Goal: Find specific page/section

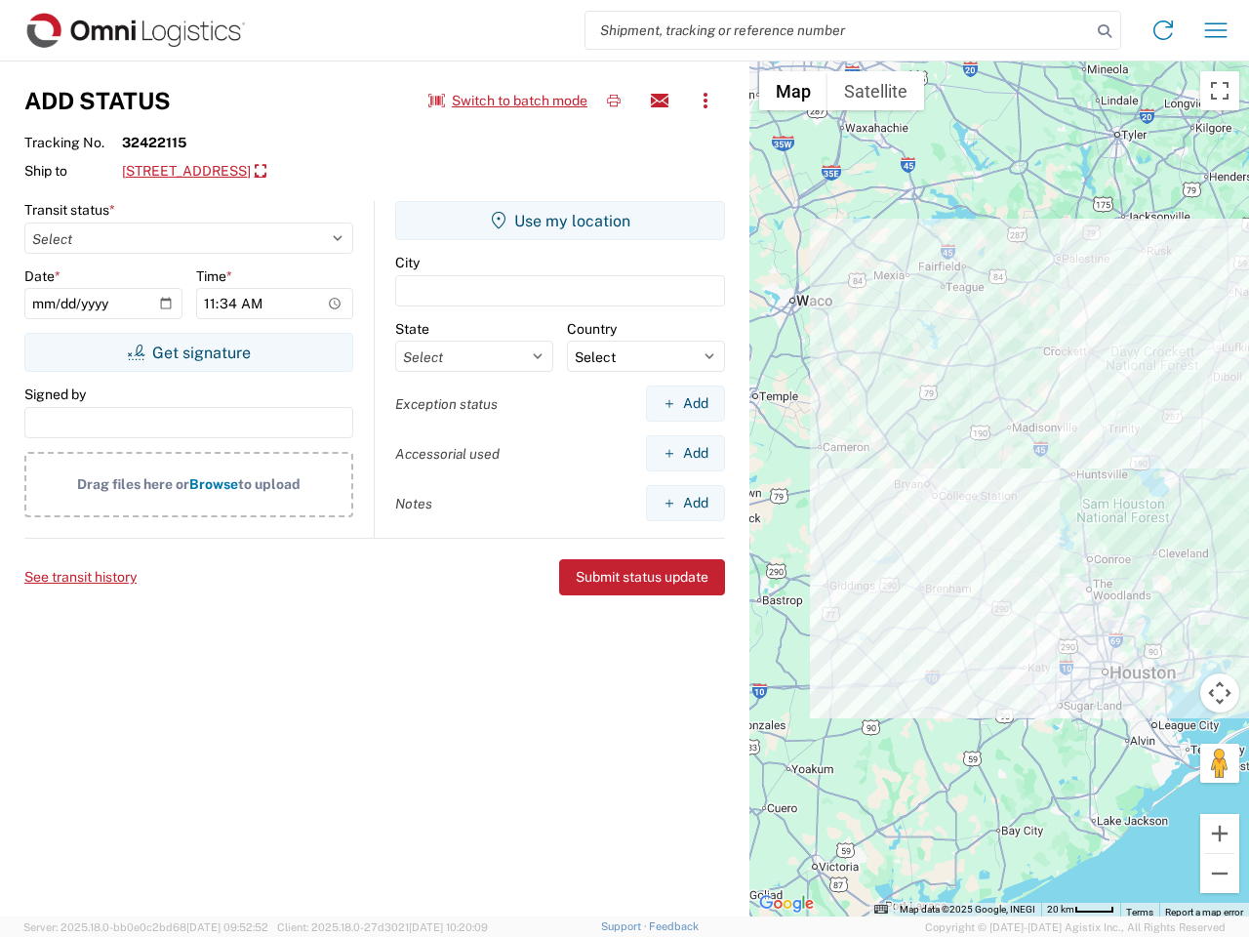
click at [838, 30] on input "search" at bounding box center [839, 30] width 506 height 37
click at [1105, 31] on icon at bounding box center [1104, 31] width 27 height 27
click at [1163, 30] on icon at bounding box center [1163, 30] width 31 height 31
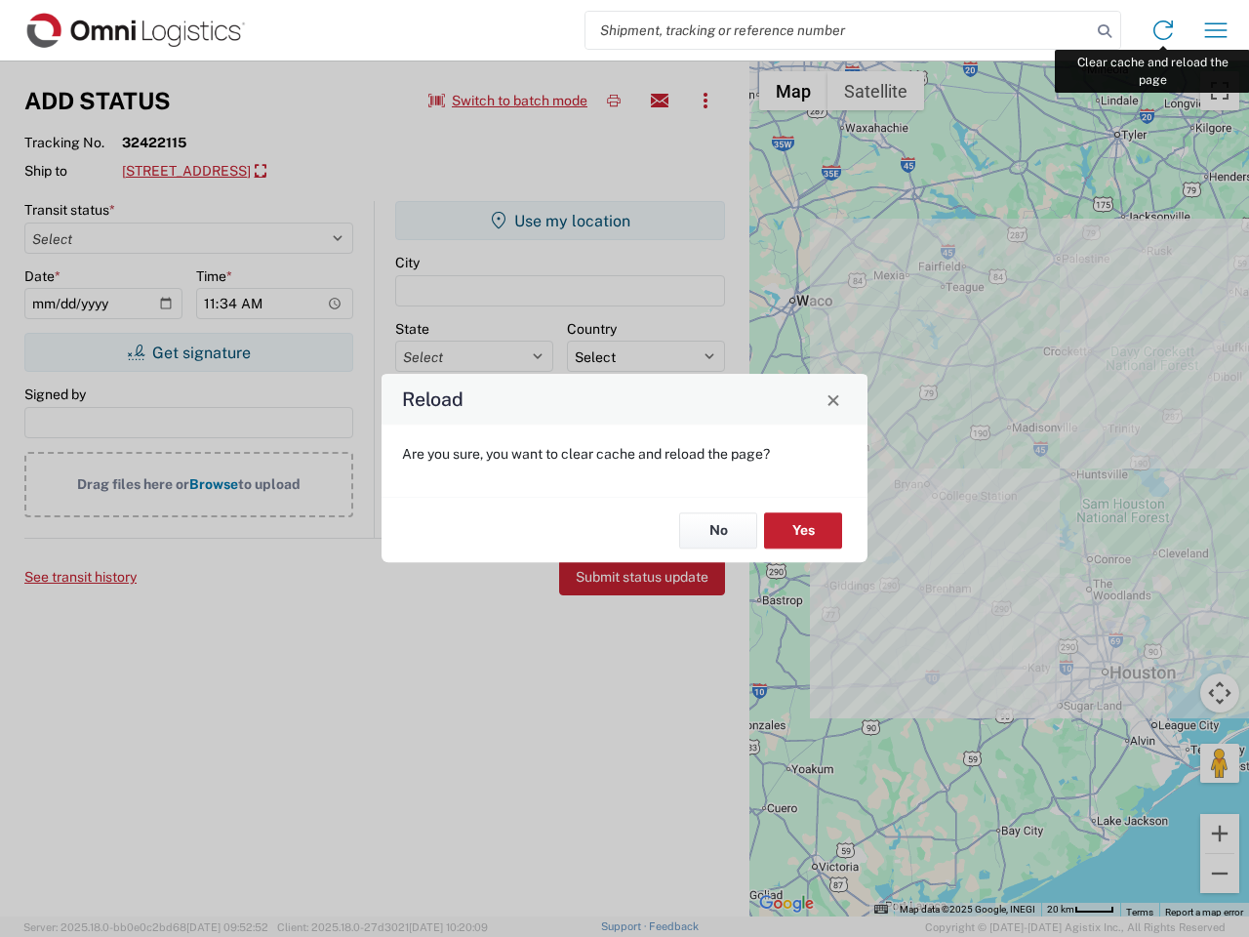
click at [1216, 30] on div "Reload Are you sure, you want to clear cache and reload the page? No Yes" at bounding box center [624, 468] width 1249 height 937
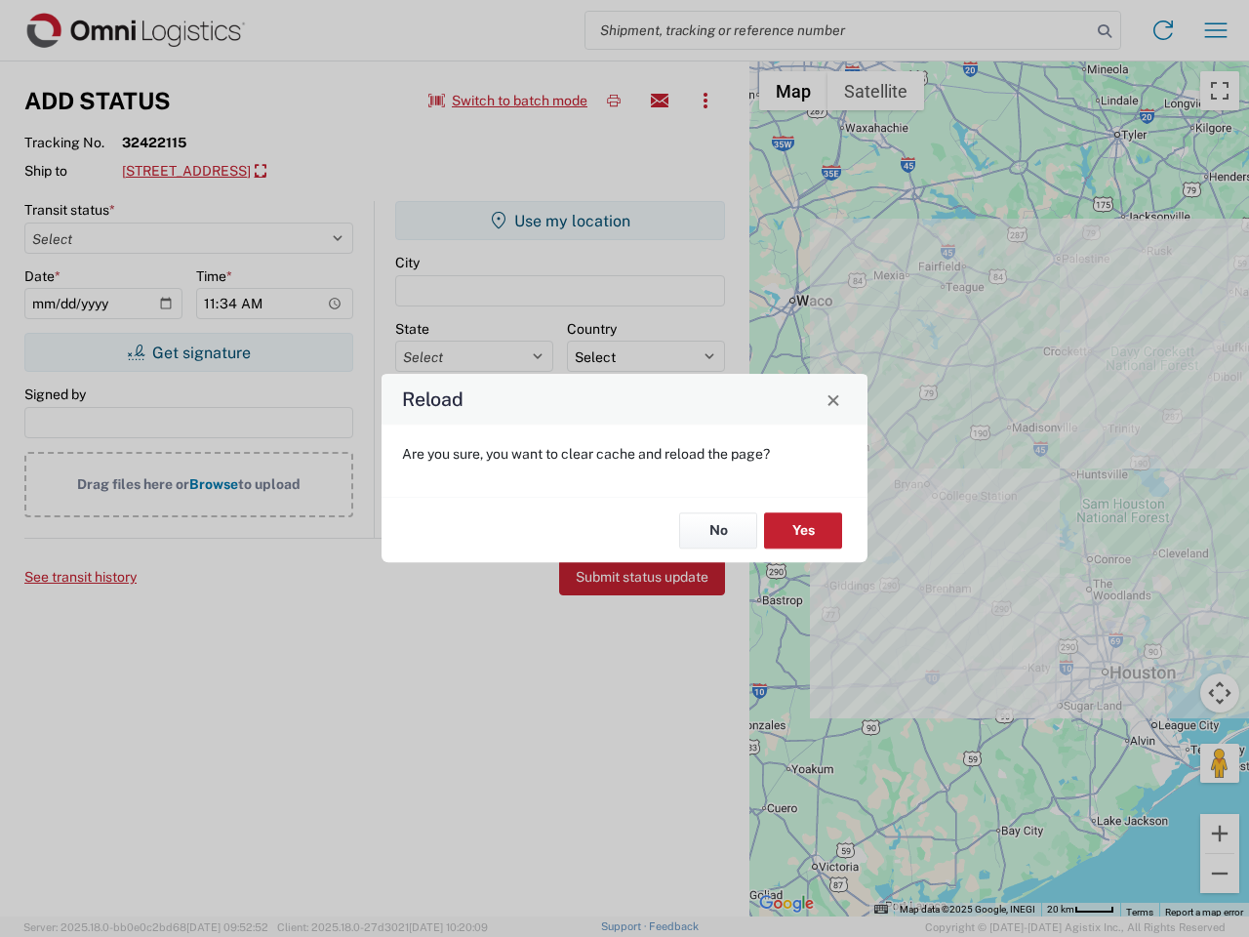
click at [508, 101] on div "Reload Are you sure, you want to clear cache and reload the page? No Yes" at bounding box center [624, 468] width 1249 height 937
click at [614, 101] on div "Reload Are you sure, you want to clear cache and reload the page? No Yes" at bounding box center [624, 468] width 1249 height 937
click at [660, 101] on div "Reload Are you sure, you want to clear cache and reload the page? No Yes" at bounding box center [624, 468] width 1249 height 937
click at [706, 101] on div "Reload Are you sure, you want to clear cache and reload the page? No Yes" at bounding box center [624, 468] width 1249 height 937
click at [277, 172] on div "Reload Are you sure, you want to clear cache and reload the page? No Yes" at bounding box center [624, 468] width 1249 height 937
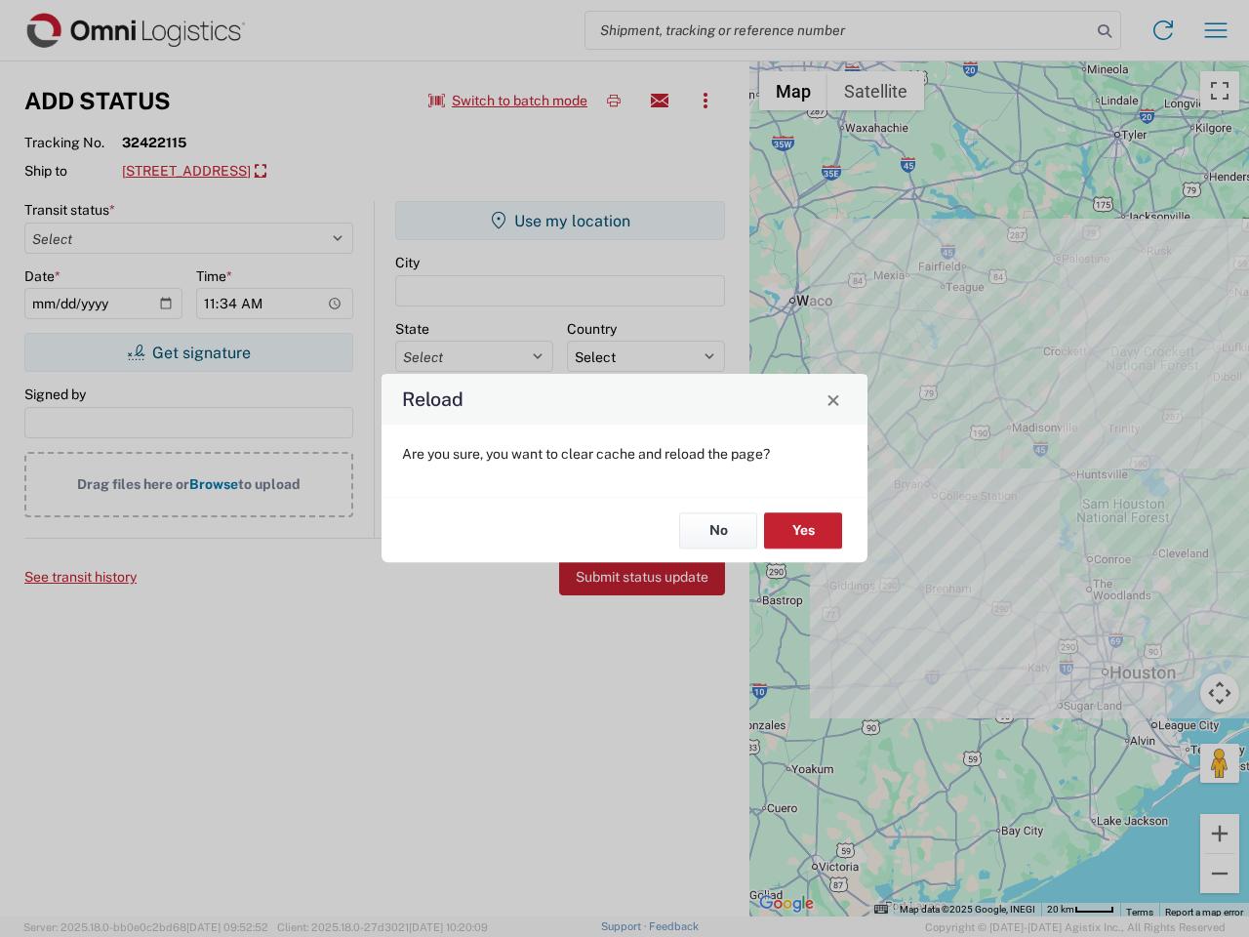
click at [188, 352] on div "Reload Are you sure, you want to clear cache and reload the page? No Yes" at bounding box center [624, 468] width 1249 height 937
